Goal: Task Accomplishment & Management: Complete application form

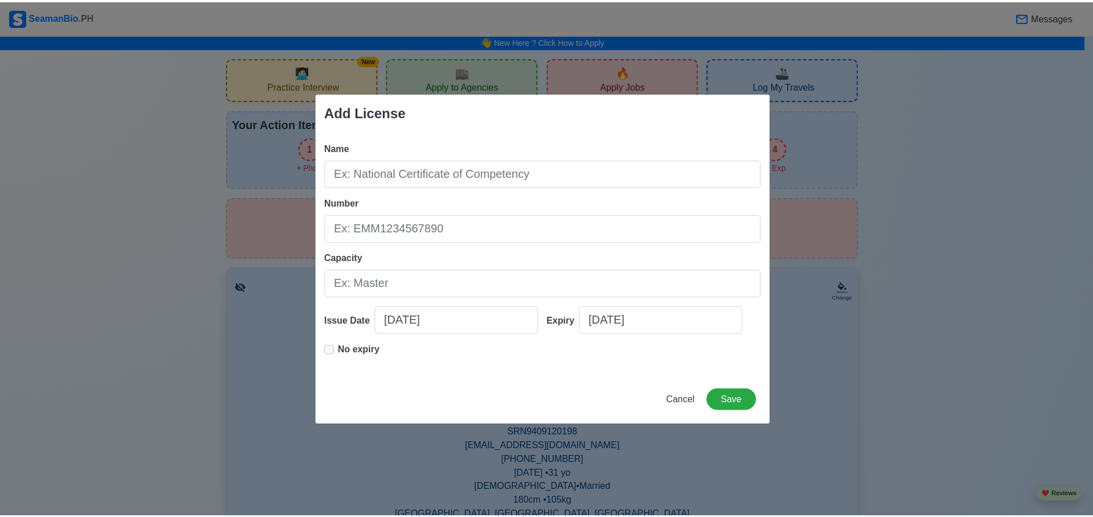
scroll to position [1091, 0]
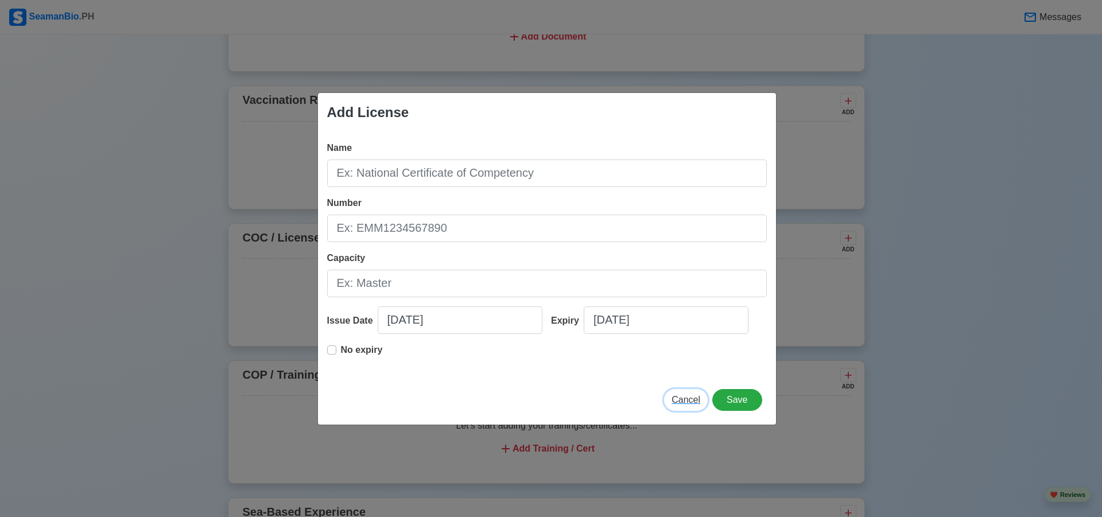
click at [693, 397] on span "Cancel" at bounding box center [686, 400] width 29 height 10
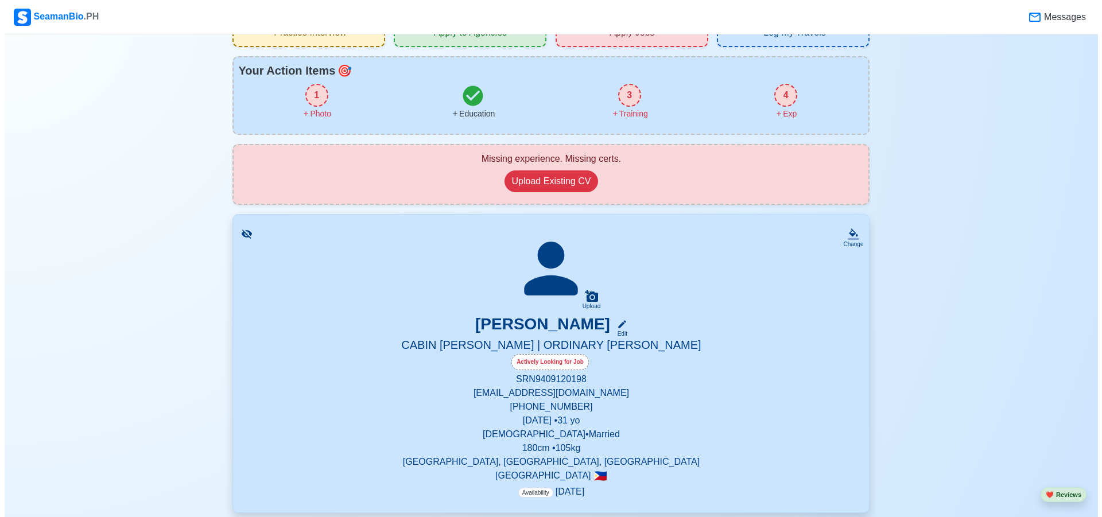
scroll to position [0, 0]
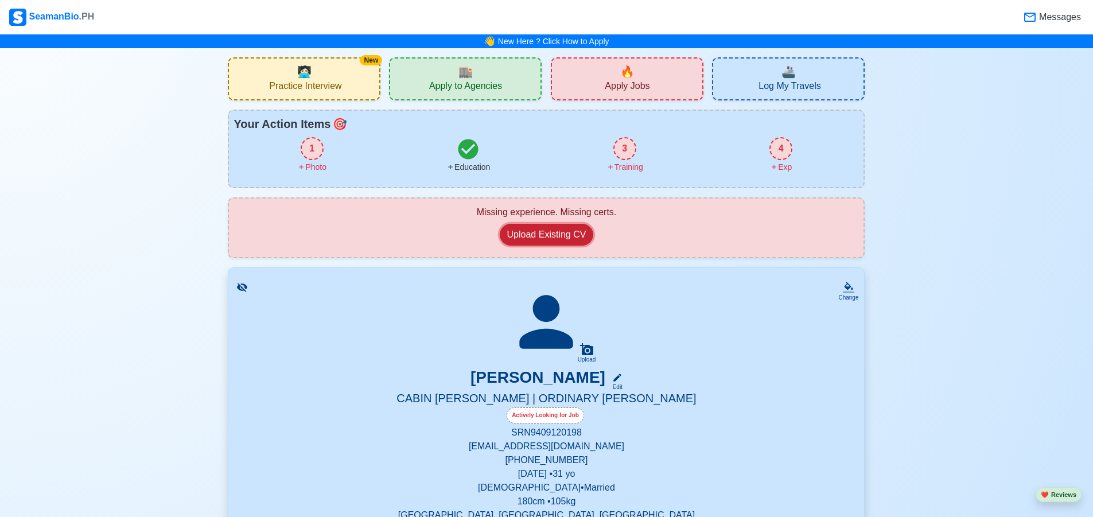
click at [568, 241] on button "Upload Existing CV" at bounding box center [547, 235] width 94 height 22
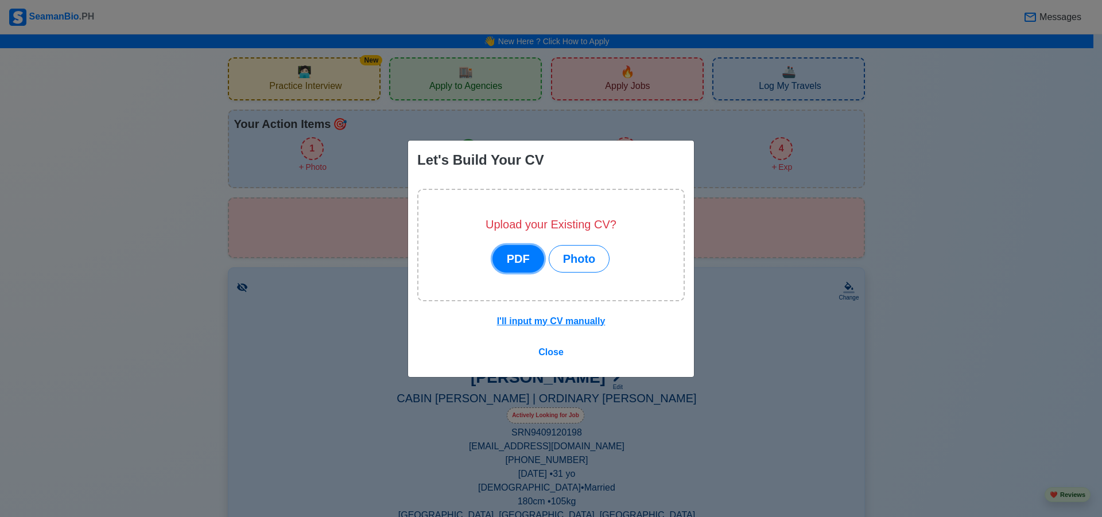
click at [529, 262] on button "PDF" at bounding box center [518, 259] width 52 height 28
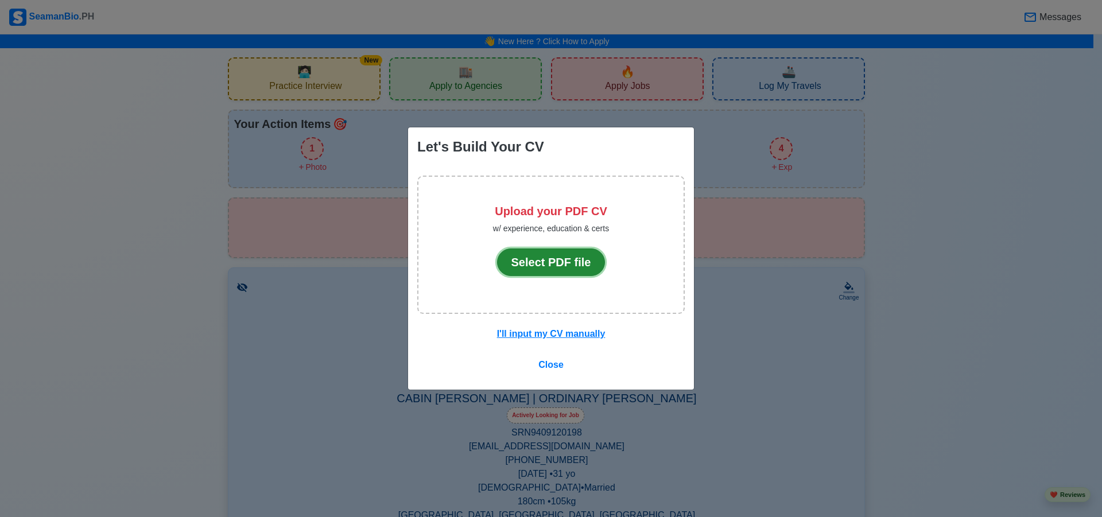
click at [567, 268] on button "Select PDF file" at bounding box center [551, 263] width 108 height 28
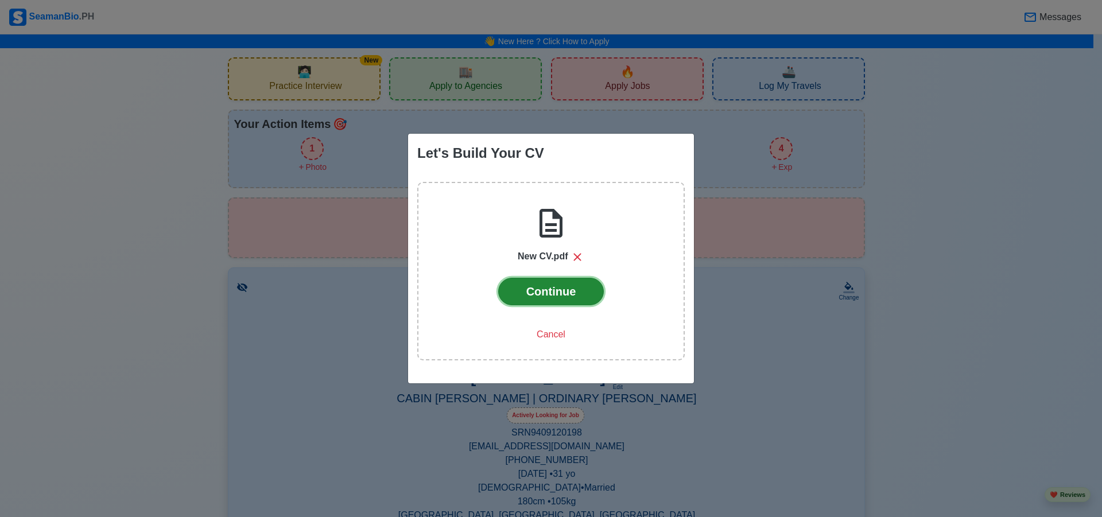
click at [562, 290] on button "Continue" at bounding box center [551, 292] width 106 height 28
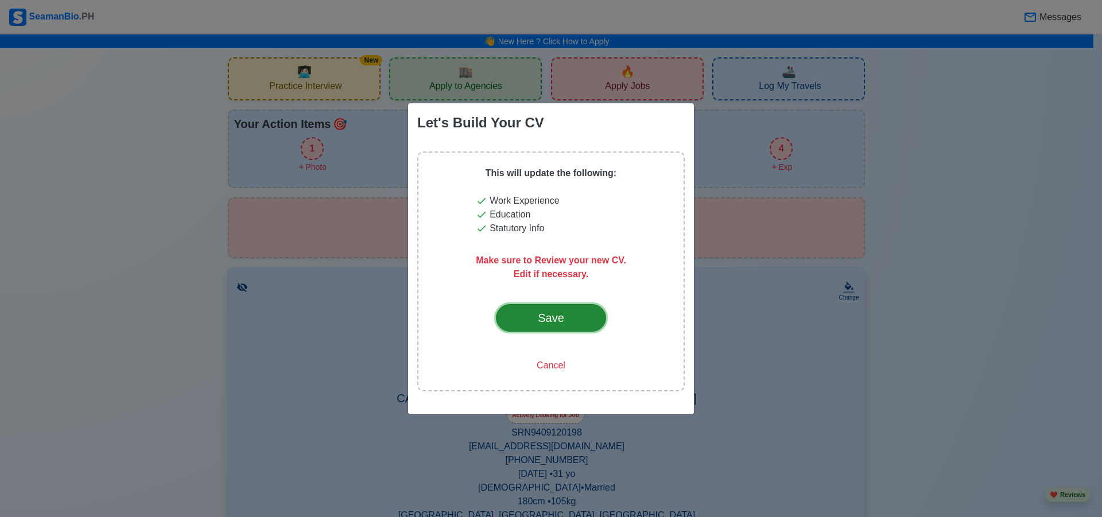
click at [570, 307] on button "Save" at bounding box center [551, 318] width 110 height 28
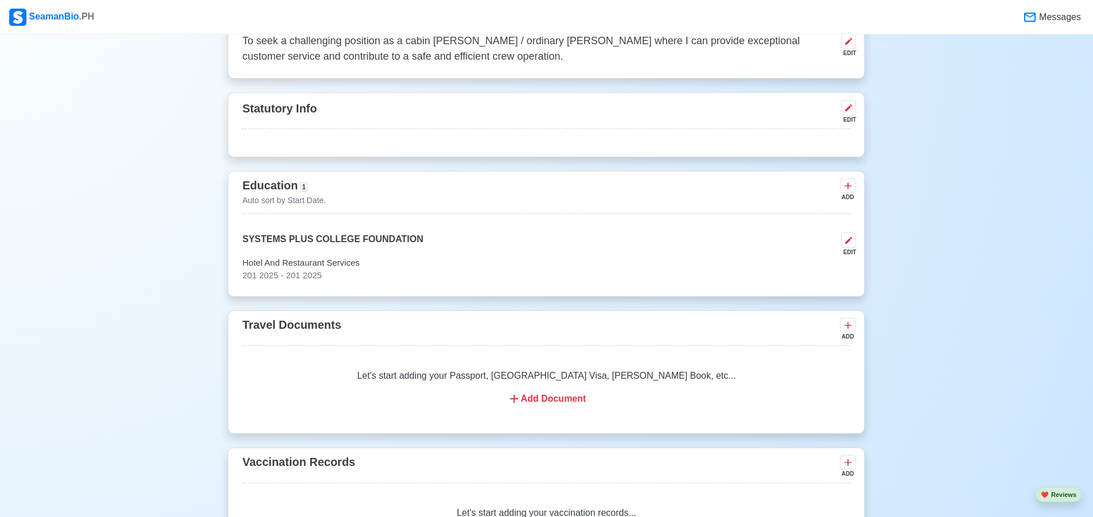
scroll to position [631, 0]
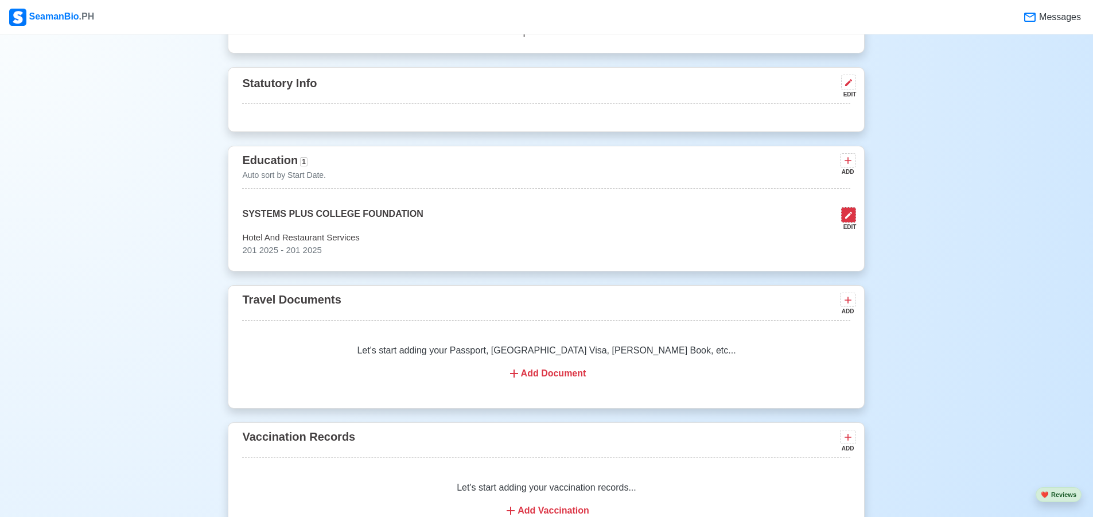
click at [847, 220] on icon at bounding box center [848, 215] width 9 height 9
select select "2025"
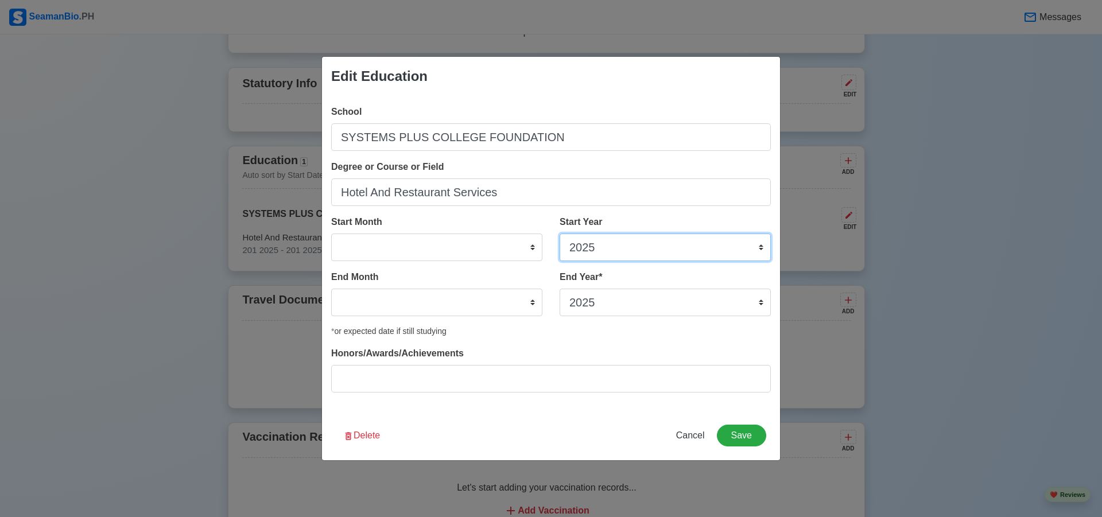
drag, startPoint x: 633, startPoint y: 251, endPoint x: 526, endPoint y: 239, distance: 107.4
click at [526, 239] on div "Start Month January February March April May June July August September October…" at bounding box center [551, 242] width 440 height 55
click at [581, 251] on select "2025 2024 2023 2022 2021 2020 2019 2018 2017 2016 2015 2014 2013 2012 2011 2010…" at bounding box center [665, 248] width 211 height 28
click at [582, 251] on select "2025 2024 2023 2022 2021 2020 2019 2018 2017 2016 2015 2014 2013 2012 2011 2010…" at bounding box center [665, 248] width 211 height 28
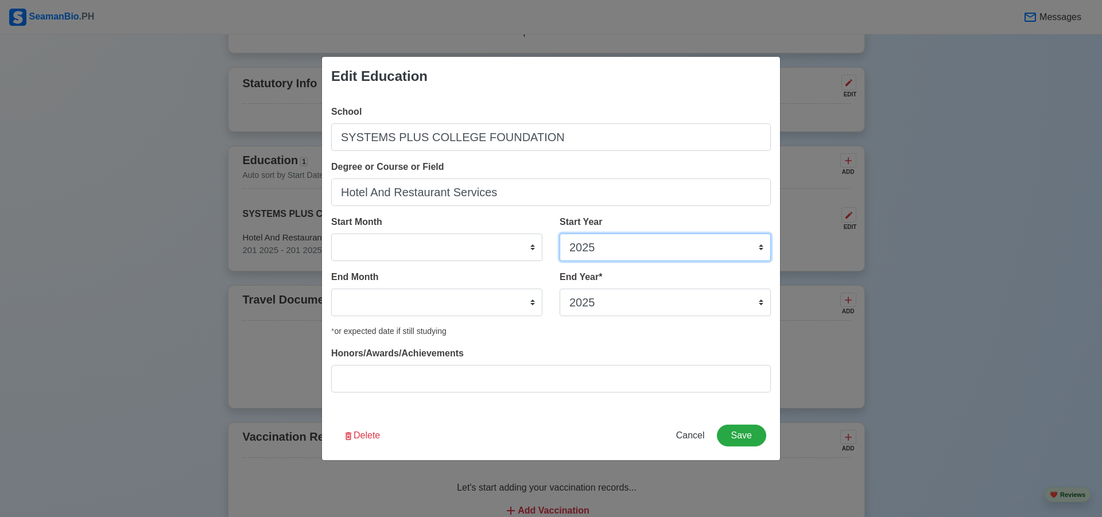
click at [615, 252] on select "2025 2024 2023 2022 2021 2020 2019 2018 2017 2016 2015 2014 2013 2012 2011 2010…" at bounding box center [665, 248] width 211 height 28
click at [674, 275] on div "End Year * 2035 2034 2033 2032 2031 2030 2029 2028 2027 2026 2025 2024 2023 202…" at bounding box center [665, 293] width 211 height 46
drag, startPoint x: 606, startPoint y: 241, endPoint x: 612, endPoint y: 241, distance: 6.9
click at [607, 241] on select "2025 2024 2023 2022 2021 2020 2019 2018 2017 2016 2015 2014 2013 2012 2011 2010…" at bounding box center [665, 248] width 211 height 28
click at [426, 208] on div "School SYSTEMS PLUS COLLEGE FOUNDATION Degree or Course or Field Hotel And Rest…" at bounding box center [551, 253] width 458 height 315
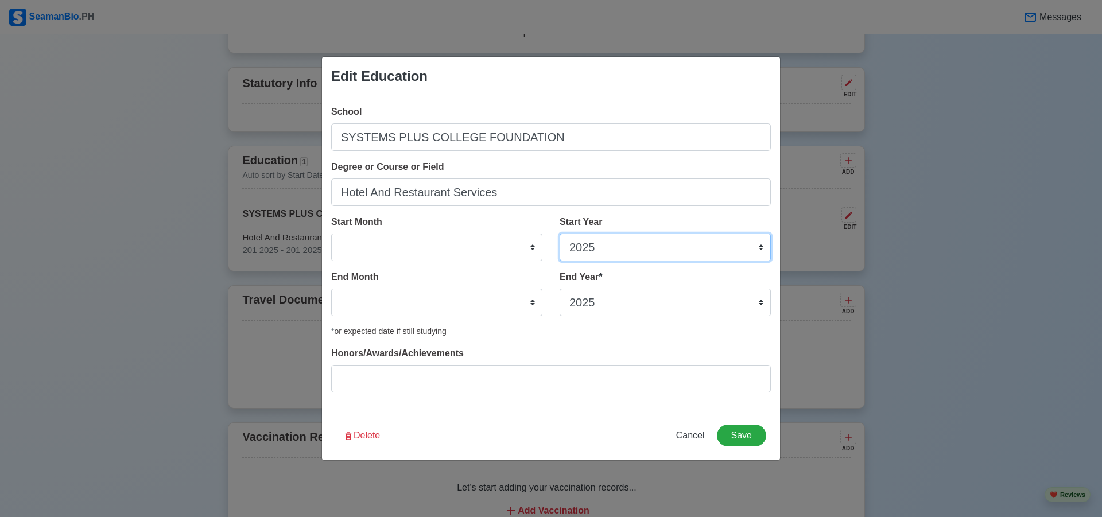
click at [619, 245] on select "2025 2024 2023 2022 2021 2020 2019 2018 2017 2016 2015 2014 2013 2012 2011 2010…" at bounding box center [665, 248] width 211 height 28
select select "2011"
click at [560, 234] on select "2025 2024 2023 2022 2021 2020 2019 2018 2017 2016 2015 2014 2013 2012 2011 2010…" at bounding box center [665, 248] width 211 height 28
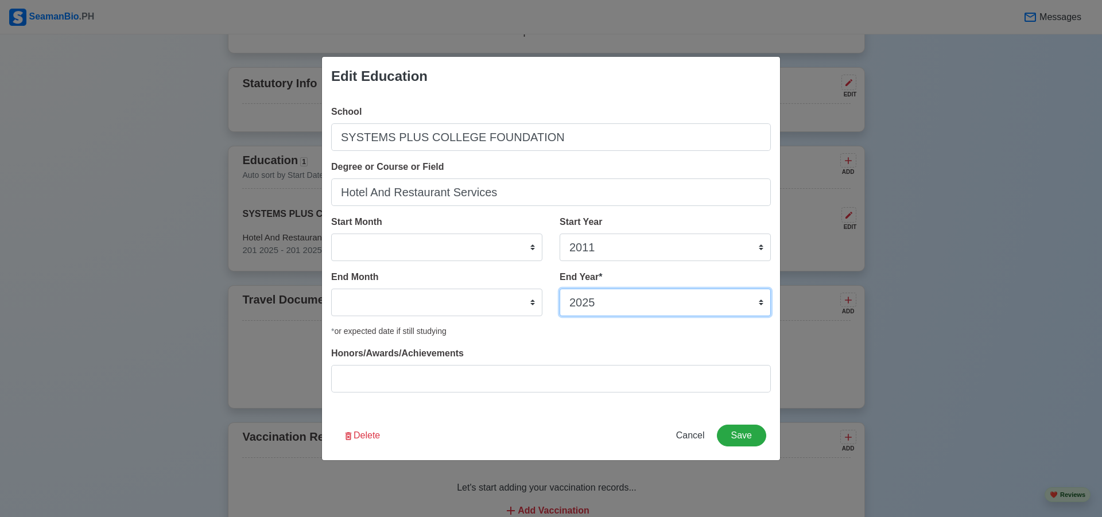
click at [604, 304] on select "2035 2034 2033 2032 2031 2030 2029 2028 2027 2026 2025 2024 2023 2022 2021 2020…" at bounding box center [665, 303] width 211 height 28
select select "2013"
click at [560, 289] on select "2035 2034 2033 2032 2031 2030 2029 2028 2027 2026 2025 2024 2023 2022 2021 2020…" at bounding box center [665, 303] width 211 height 28
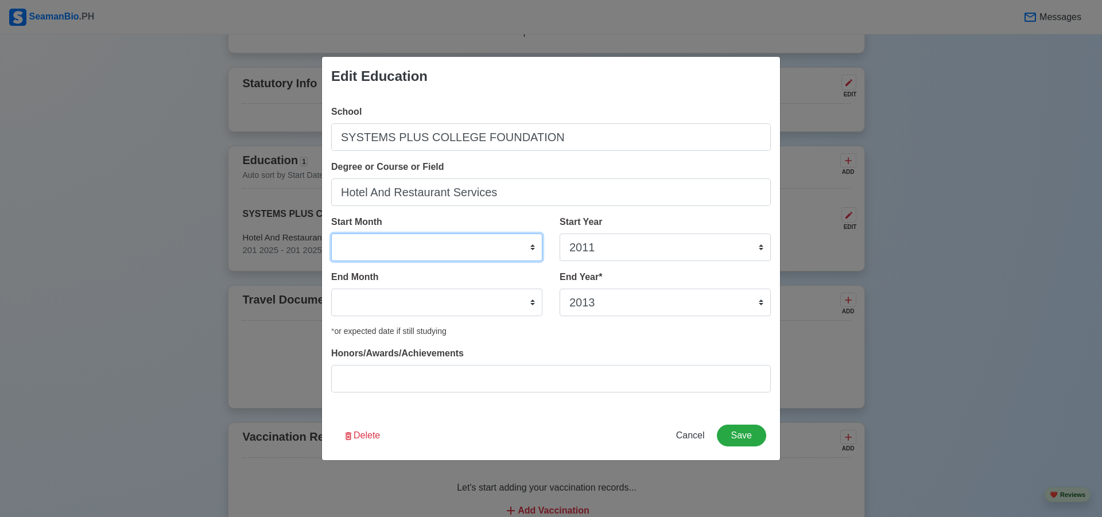
click at [528, 250] on select "January February March April May June July August September October November De…" at bounding box center [436, 248] width 211 height 28
select select "June"
click at [331, 234] on select "January February March April May June July August September October November De…" at bounding box center [436, 248] width 211 height 28
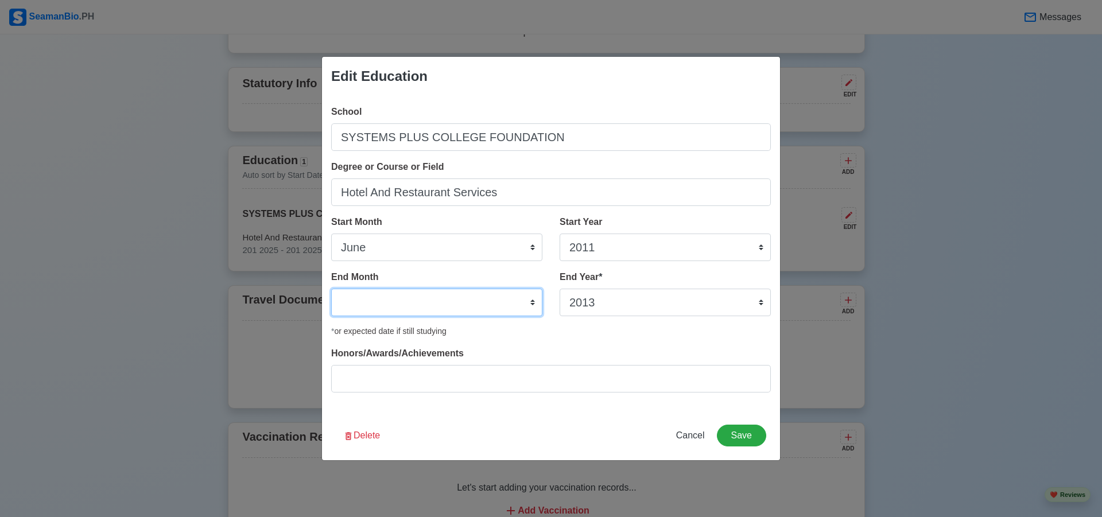
drag, startPoint x: 398, startPoint y: 304, endPoint x: 400, endPoint y: 322, distance: 17.9
click at [399, 304] on select "January February March April May June July August September October November De…" at bounding box center [436, 303] width 211 height 28
select select "April"
click at [331, 289] on select "January February March April May June July August September October November De…" at bounding box center [436, 303] width 211 height 28
click at [749, 435] on button "Save" at bounding box center [741, 436] width 49 height 22
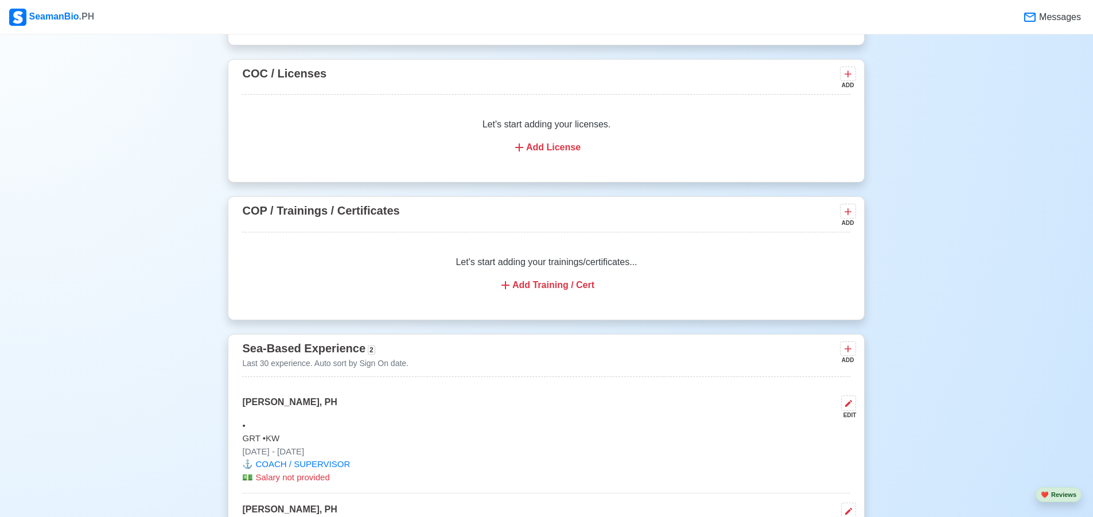
scroll to position [1122, 0]
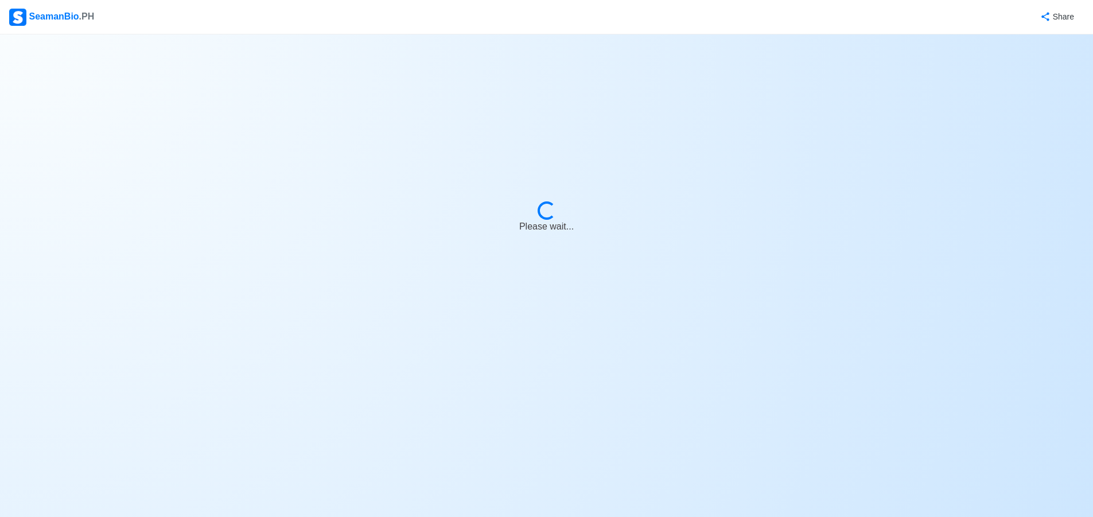
select select "Actively Looking for Job"
select select "Visible for Hiring"
select select "Married"
select select "[DEMOGRAPHIC_DATA]"
select select "PH"
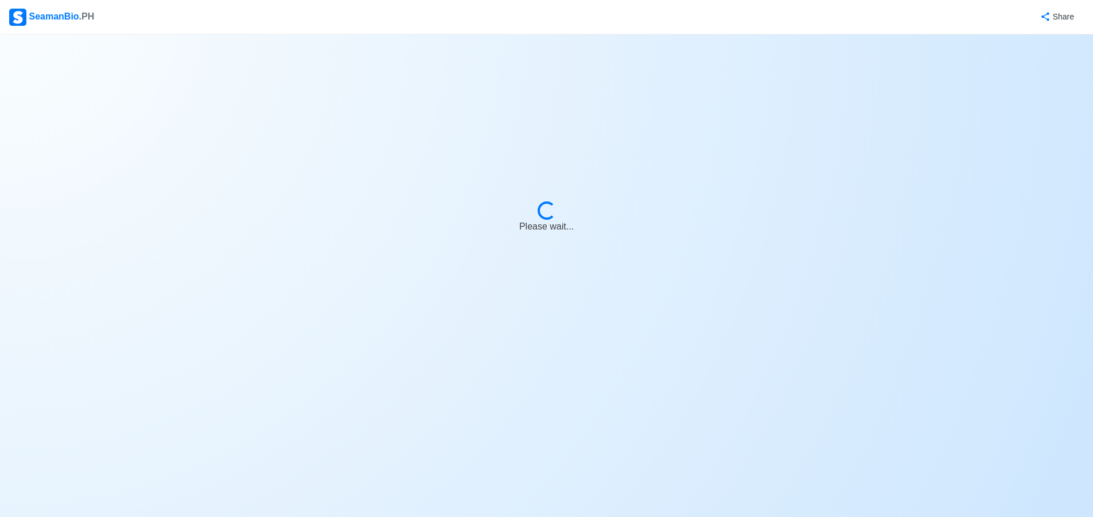
select select "4102470000000"
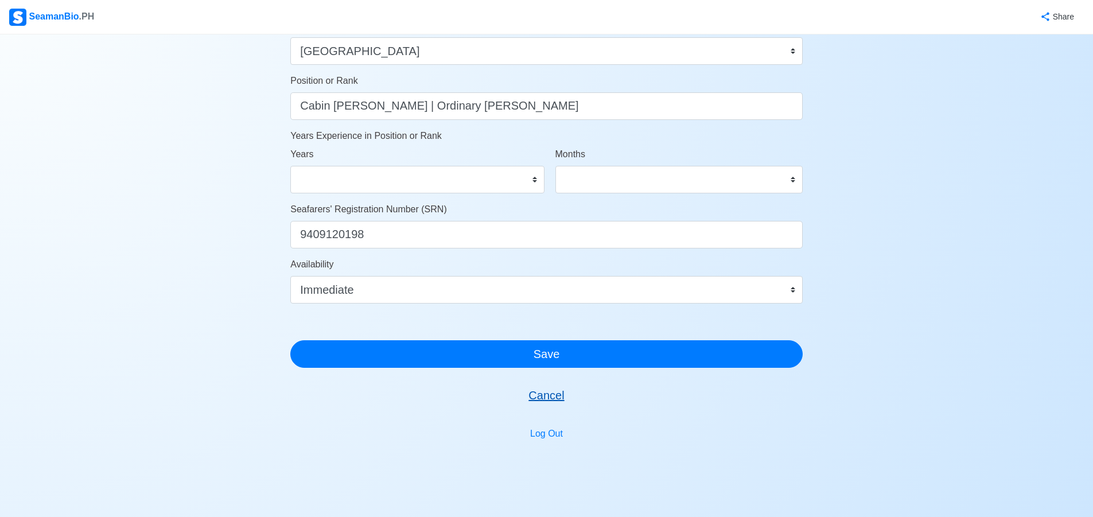
scroll to position [574, 0]
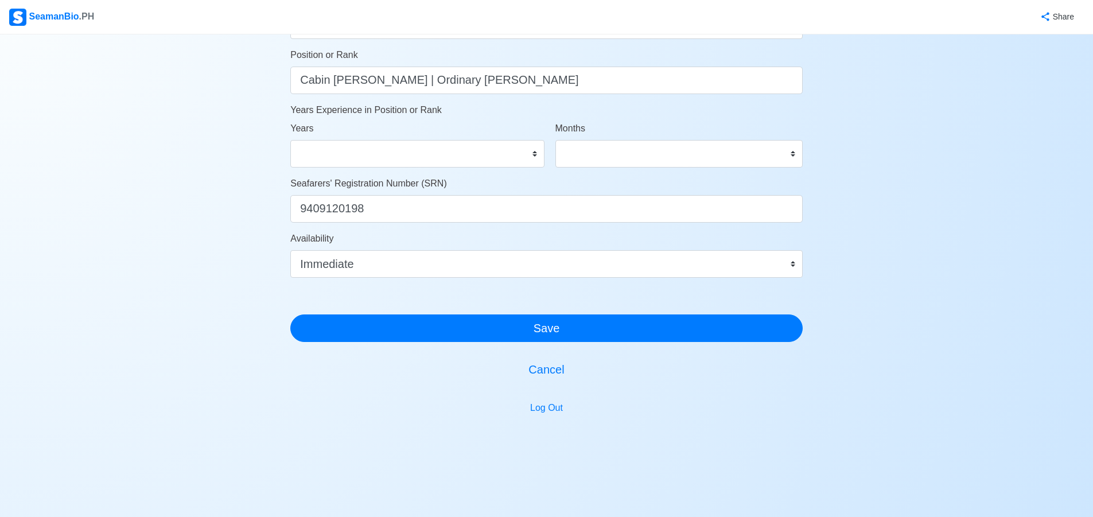
click at [557, 311] on div at bounding box center [546, 301] width 513 height 28
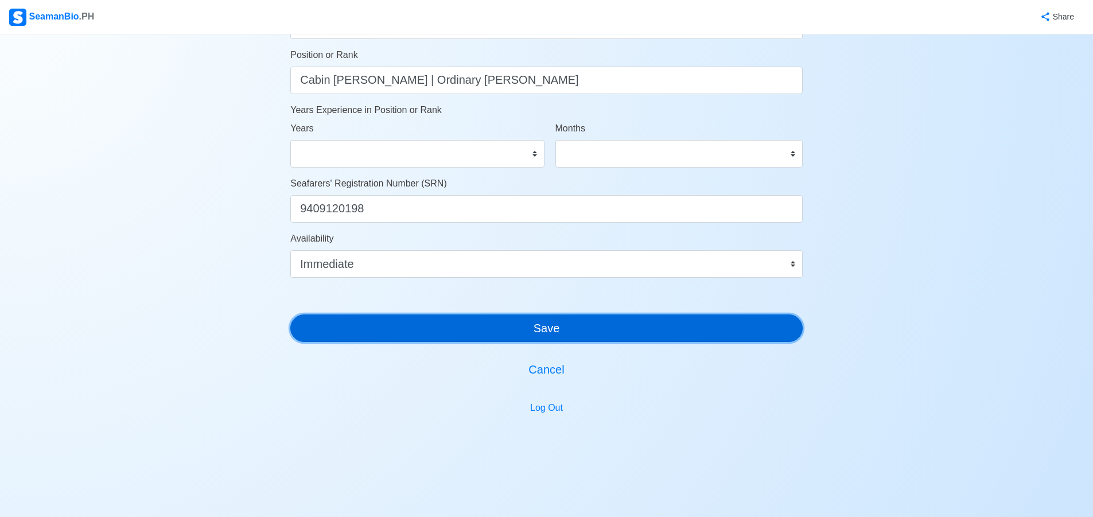
click at [558, 316] on button "Save" at bounding box center [546, 329] width 513 height 28
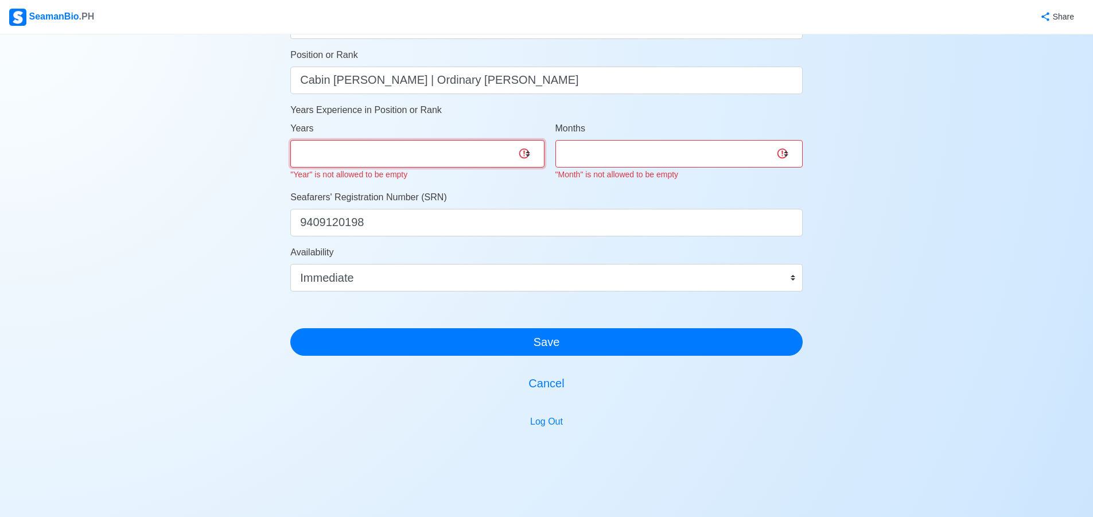
click at [529, 157] on select "0 1 2 3 4 5 6 7 8 9 10 11 12 13 14 15 16 17 18 19 20 21 22 23 24 25 26 27 28 29…" at bounding box center [417, 154] width 254 height 28
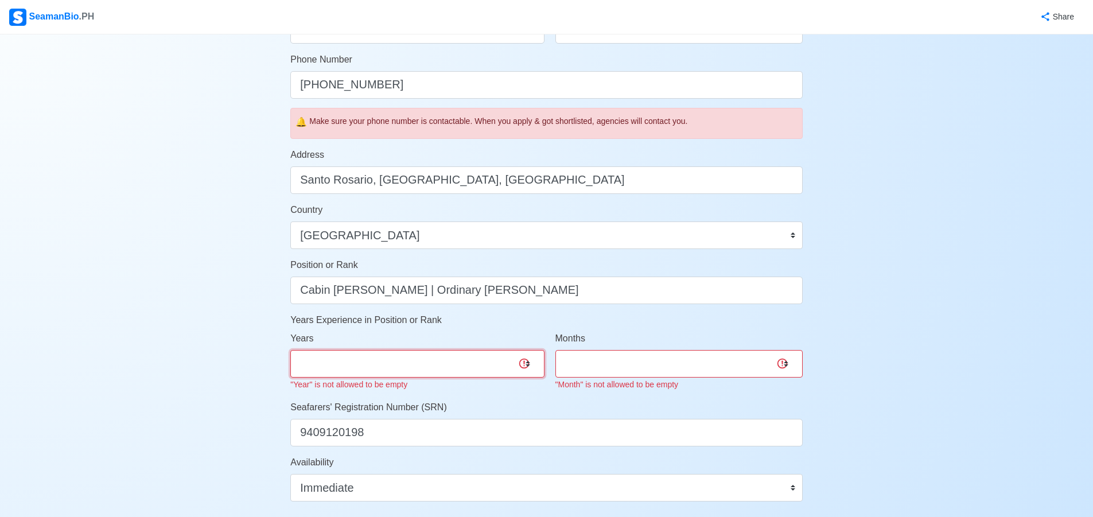
scroll to position [344, 0]
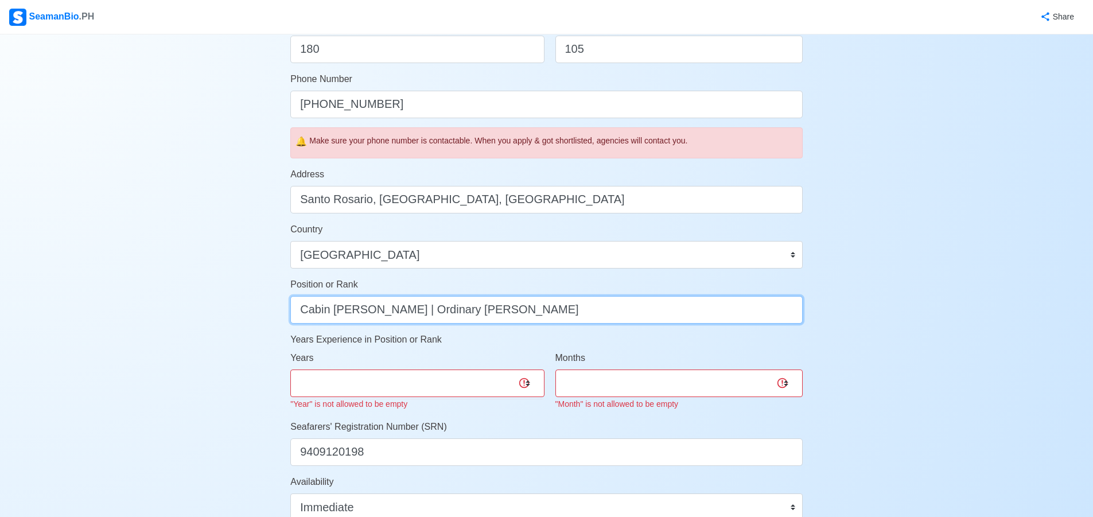
click at [502, 309] on input "Cabin steward | Ordinary Seaman" at bounding box center [546, 310] width 513 height 28
drag, startPoint x: 504, startPoint y: 309, endPoint x: 270, endPoint y: 309, distance: 234.2
click at [270, 309] on div "Account Setup 🗂️ Your Job Status Onboard Actively Looking for Job Not Looking f…" at bounding box center [546, 215] width 1093 height 1050
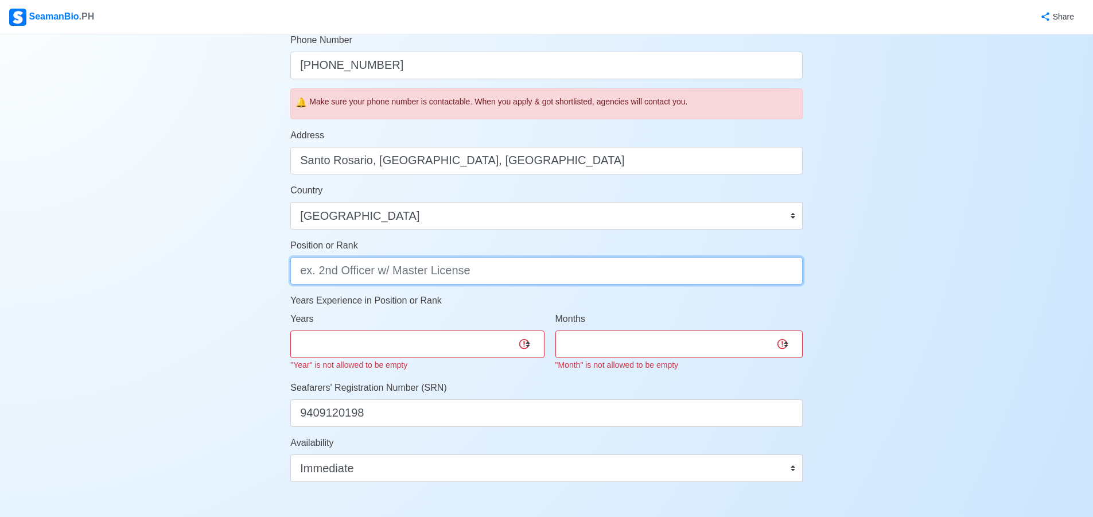
scroll to position [402, 0]
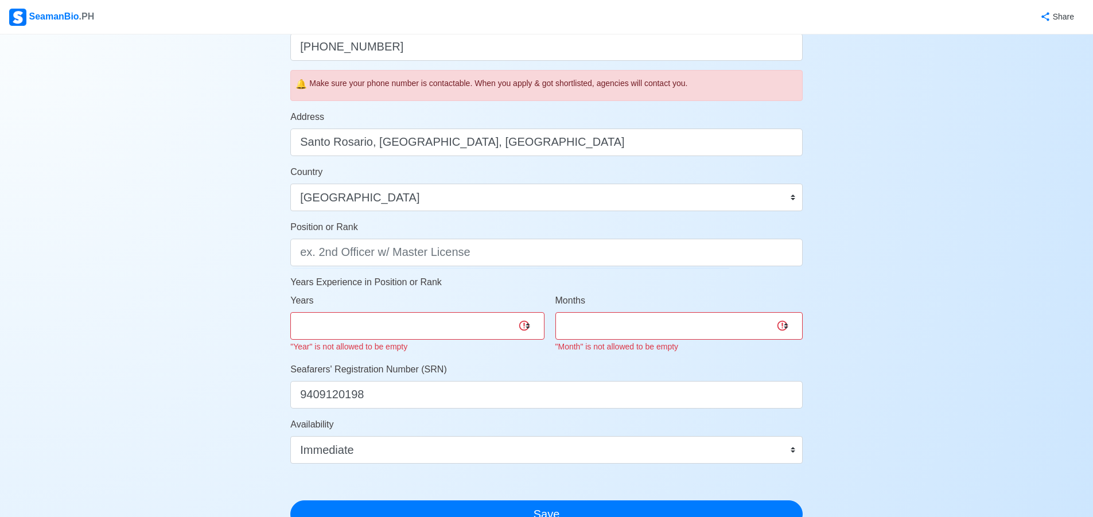
click at [370, 284] on p "Years Experience in Position or Rank" at bounding box center [546, 283] width 513 height 14
drag, startPoint x: 500, startPoint y: 305, endPoint x: 513, endPoint y: 312, distance: 14.9
click at [502, 305] on div "Years 0 1 2 3 4 5 6 7 8 9 10 11 12 13 14 15 16 17 18 19 20 21 22 23 24 25 26 27…" at bounding box center [417, 324] width 254 height 60
click at [523, 329] on select "0 1 2 3 4 5 6 7 8 9 10 11 12 13 14 15 16 17 18 19 20 21 22 23 24 25 26 27 28 29…" at bounding box center [417, 326] width 254 height 28
select select "0"
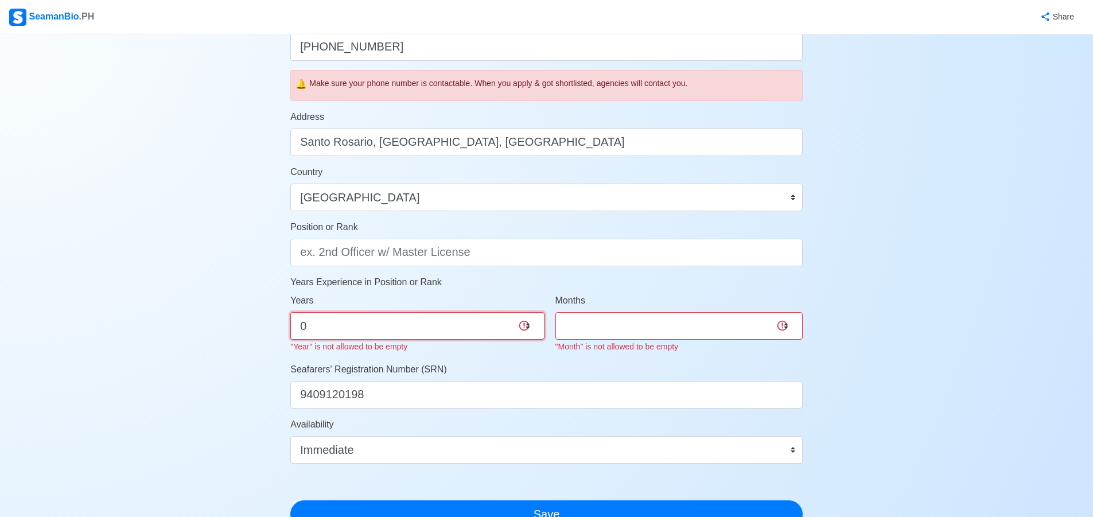
click at [290, 312] on select "0 1 2 3 4 5 6 7 8 9 10 11 12 13 14 15 16 17 18 19 20 21 22 23 24 25 26 27 28 29…" at bounding box center [417, 326] width 254 height 28
click at [658, 329] on select "0 1 2 3 4 5 6 7 8 9 10 11" at bounding box center [679, 326] width 247 height 28
select select "0"
click at [556, 312] on select "0 1 2 3 4 5 6 7 8 9 10 11" at bounding box center [679, 326] width 247 height 28
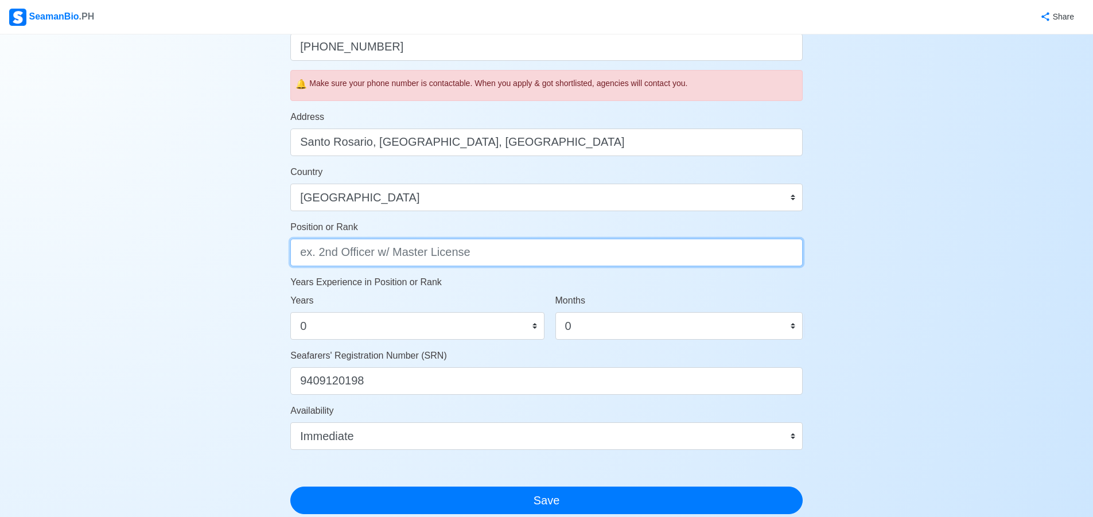
click at [418, 256] on input "Position or Rank" at bounding box center [546, 253] width 513 height 28
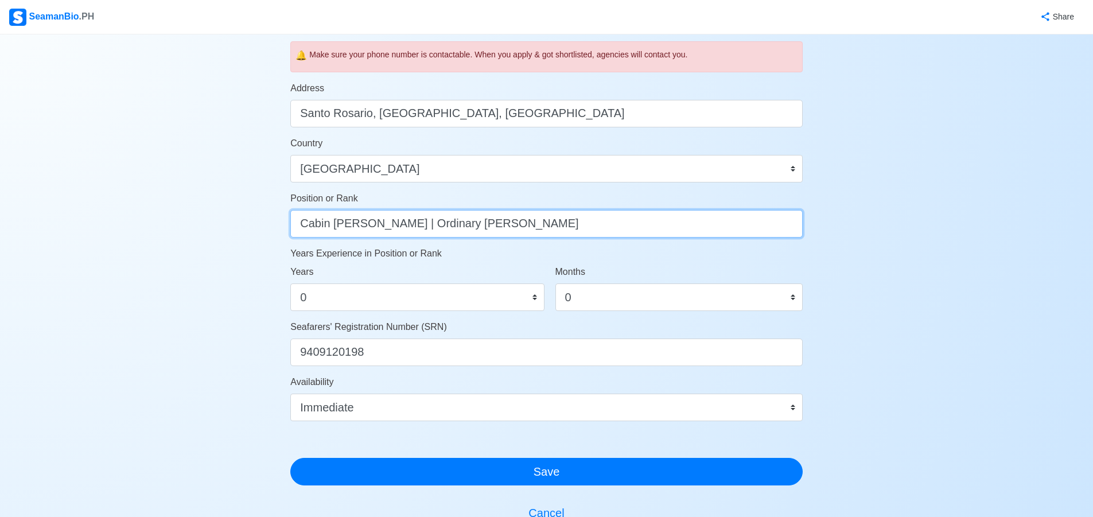
scroll to position [517, 0]
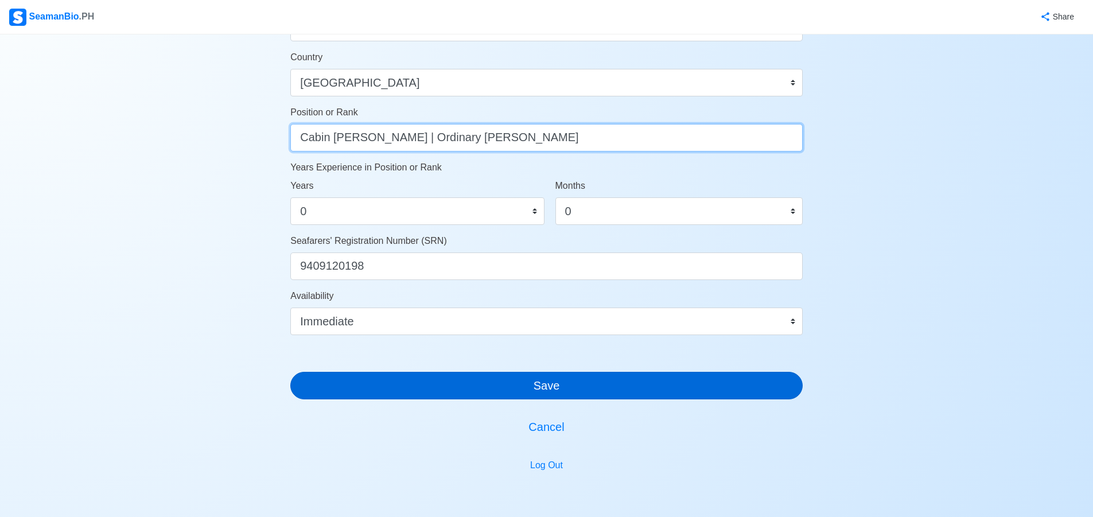
type input "Cabin steward | Ordinary Seaman"
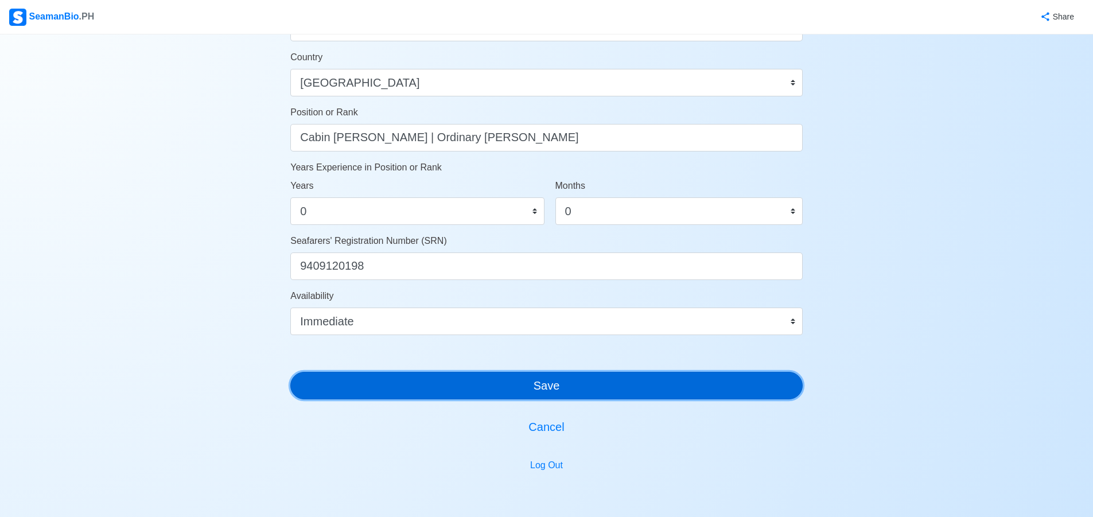
click at [564, 389] on button "Save" at bounding box center [546, 386] width 513 height 28
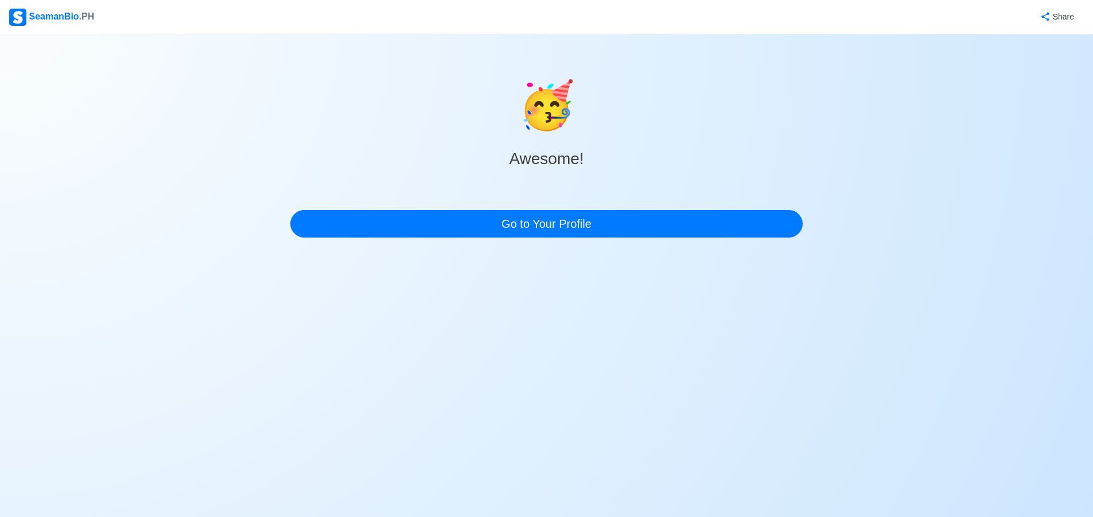
scroll to position [0, 0]
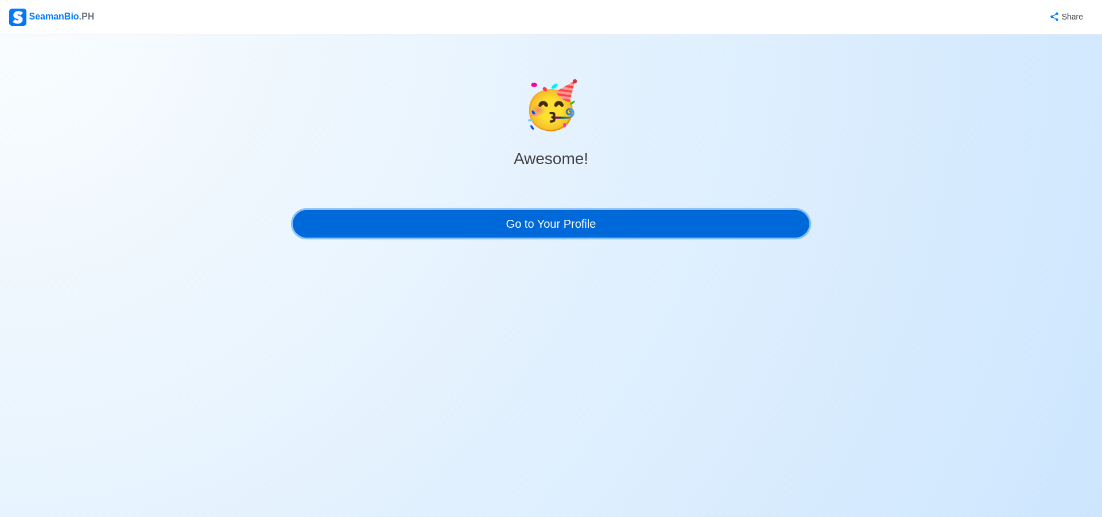
click at [578, 222] on link "Go to Your Profile" at bounding box center [551, 224] width 517 height 28
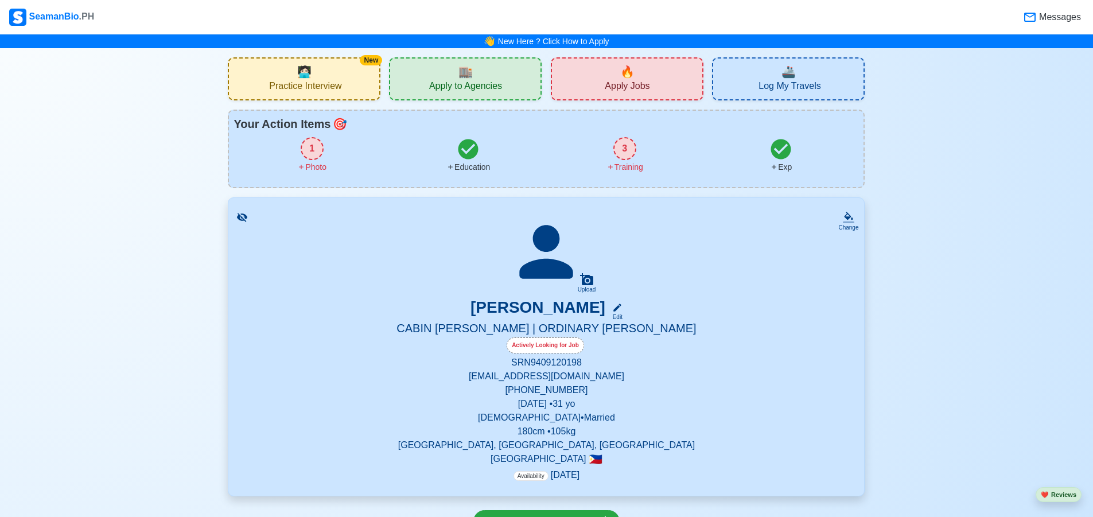
click at [641, 152] on div "3 Training" at bounding box center [624, 155] width 157 height 36
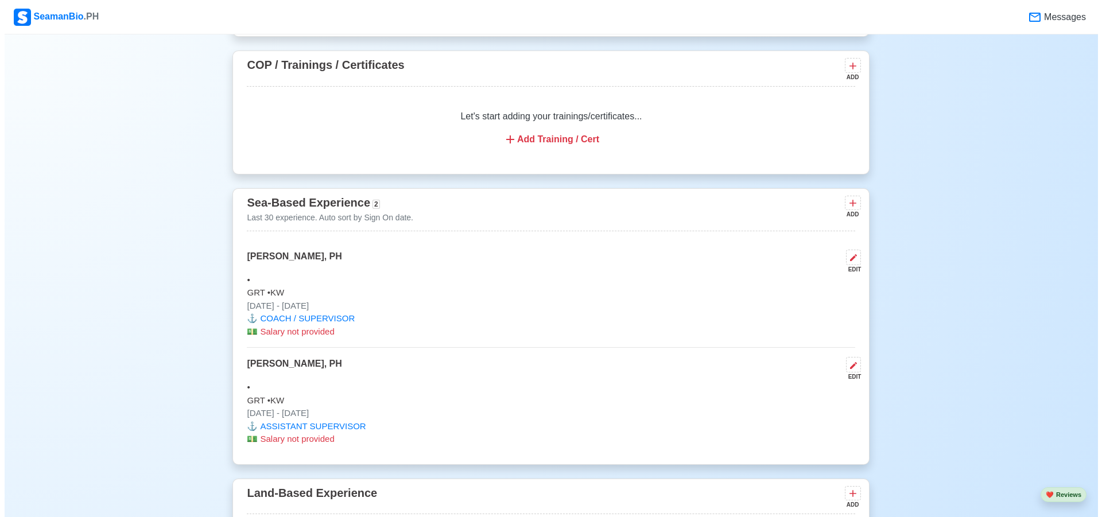
scroll to position [1285, 0]
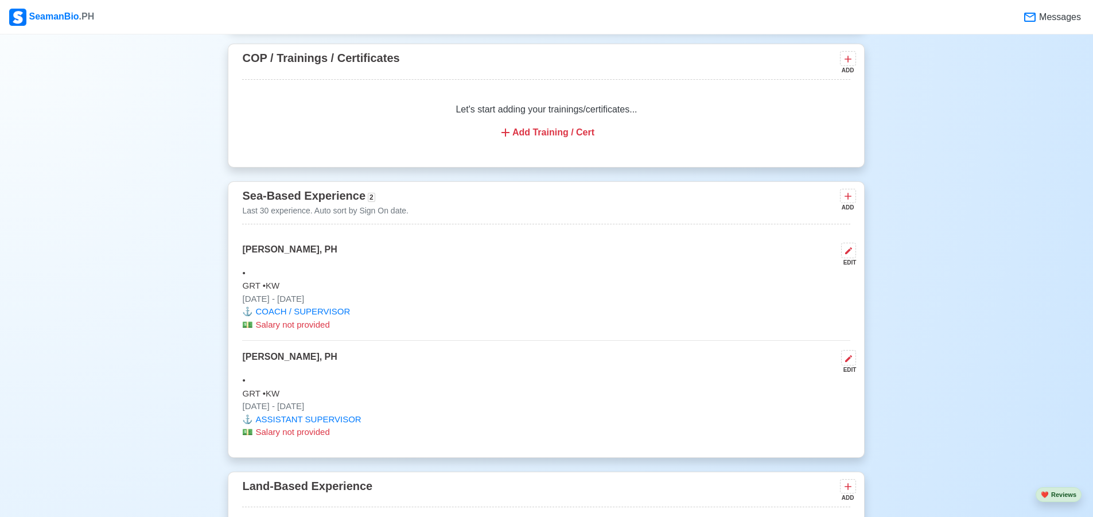
click at [545, 139] on div "Add Training / Cert" at bounding box center [546, 133] width 581 height 14
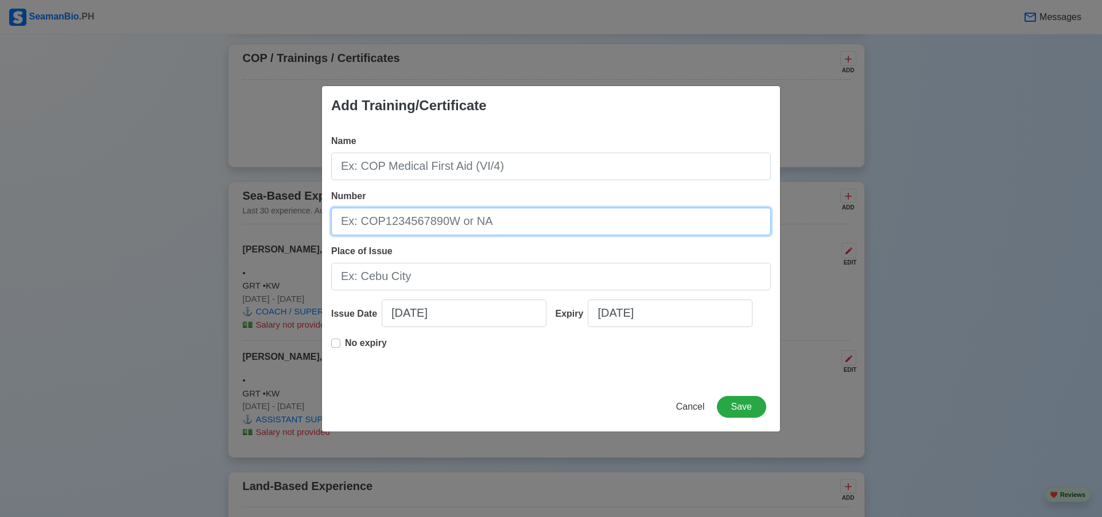
click at [448, 218] on input "Number" at bounding box center [551, 222] width 440 height 28
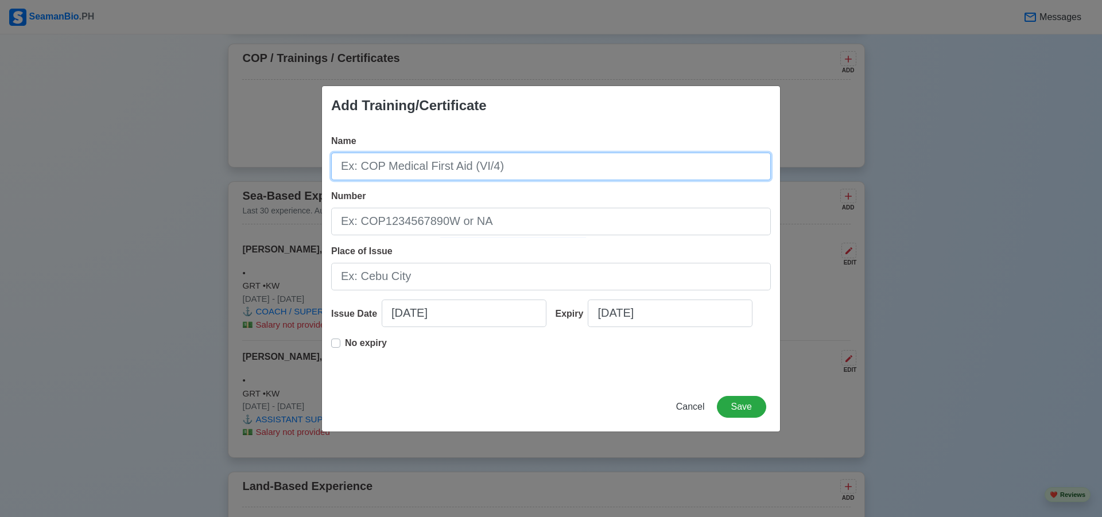
drag, startPoint x: 424, startPoint y: 172, endPoint x: 423, endPoint y: 127, distance: 45.3
click at [425, 172] on input "Name" at bounding box center [551, 167] width 440 height 28
click at [405, 159] on input "Name" at bounding box center [551, 167] width 440 height 28
paste input "Basic Training (BT)"
type input "Basic Training (BT)"
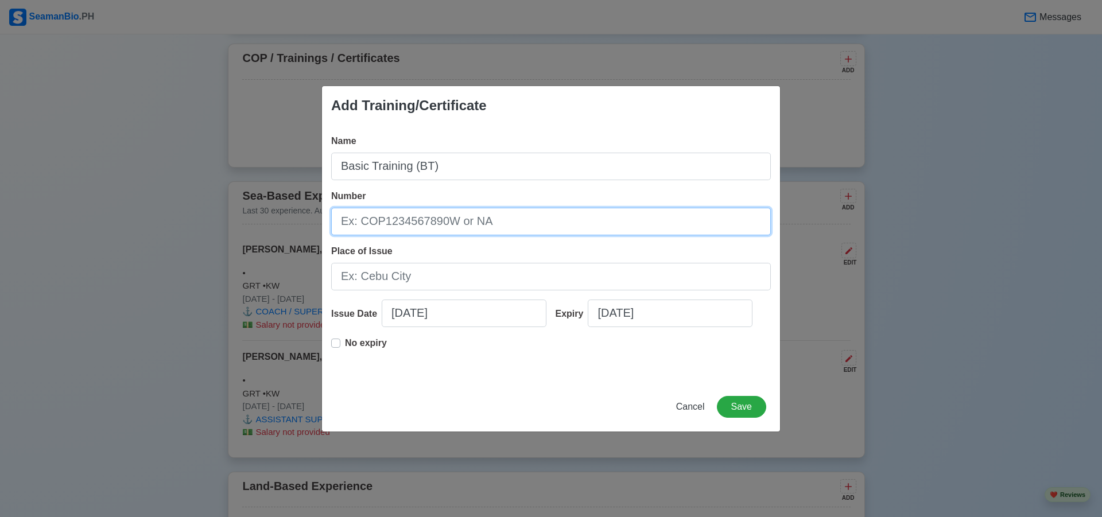
click at [473, 228] on input "Number" at bounding box center [551, 222] width 440 height 28
